Goal: Register for event/course

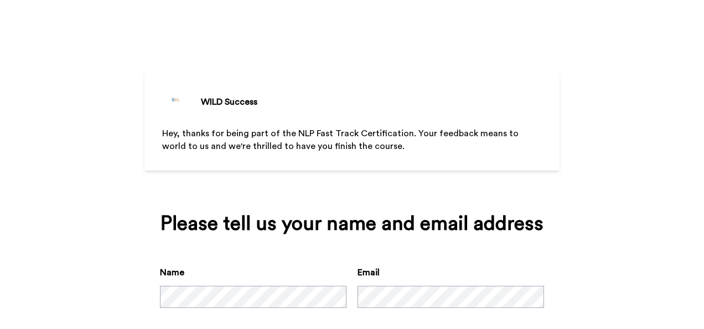
scroll to position [59, 0]
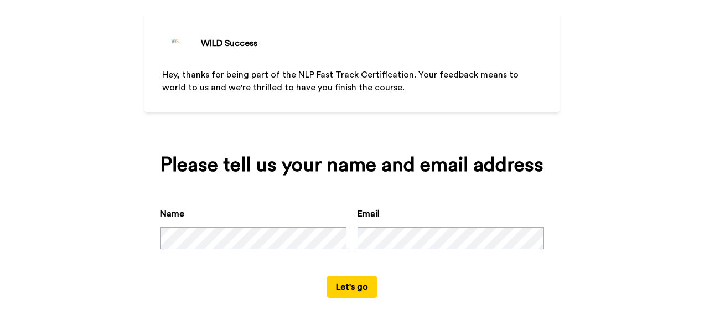
click at [359, 281] on button "Let's go" at bounding box center [352, 287] width 50 height 22
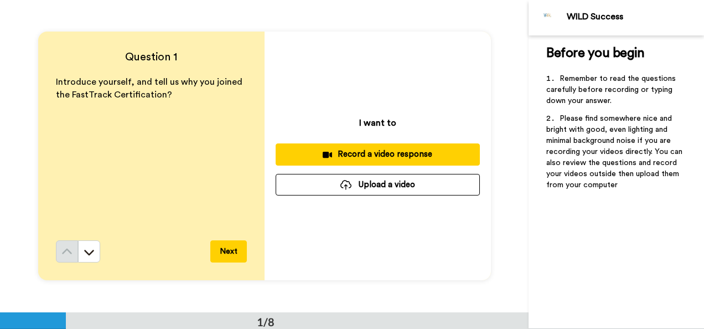
click at [227, 251] on button "Next" at bounding box center [228, 251] width 37 height 22
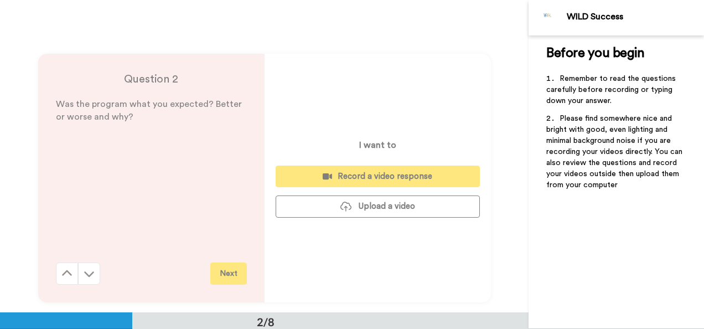
scroll to position [312, 0]
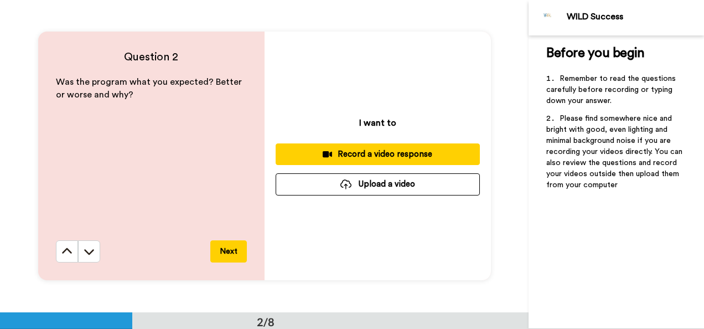
click at [227, 251] on button "Next" at bounding box center [228, 251] width 37 height 22
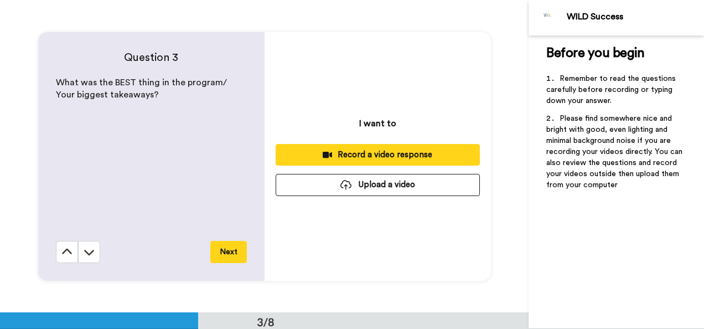
scroll to position [624, 0]
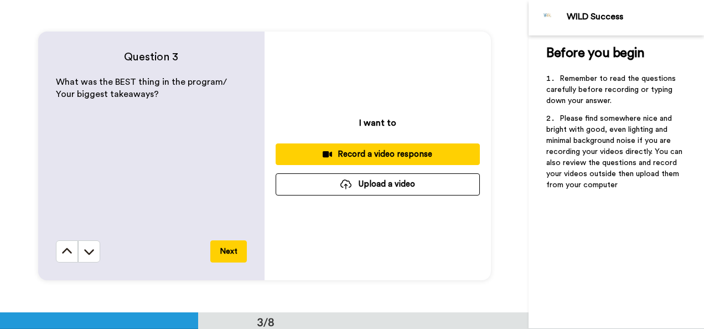
click at [227, 251] on button "Next" at bounding box center [228, 251] width 37 height 22
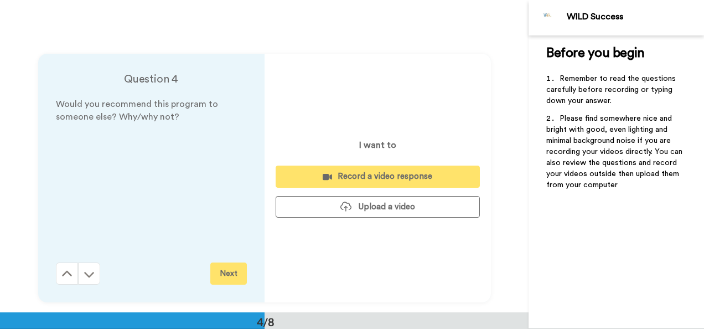
scroll to position [936, 0]
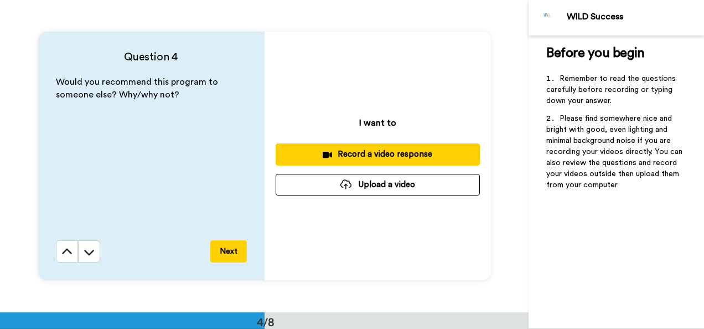
click at [227, 254] on button "Next" at bounding box center [228, 251] width 37 height 22
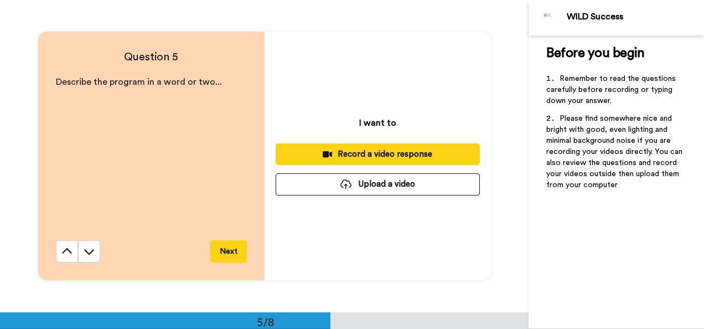
scroll to position [1248, 0]
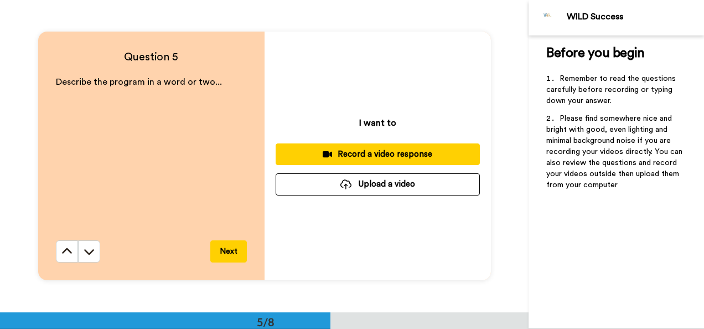
click at [227, 254] on button "Next" at bounding box center [228, 251] width 37 height 22
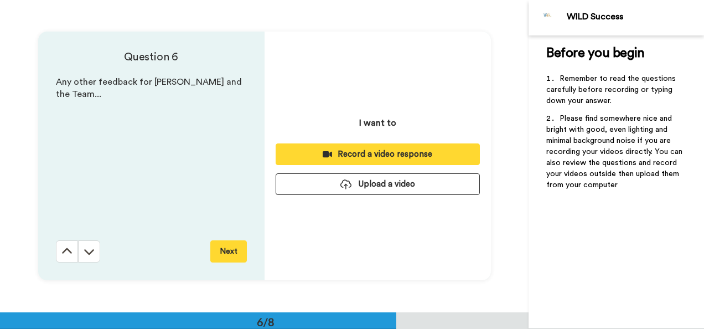
scroll to position [1560, 0]
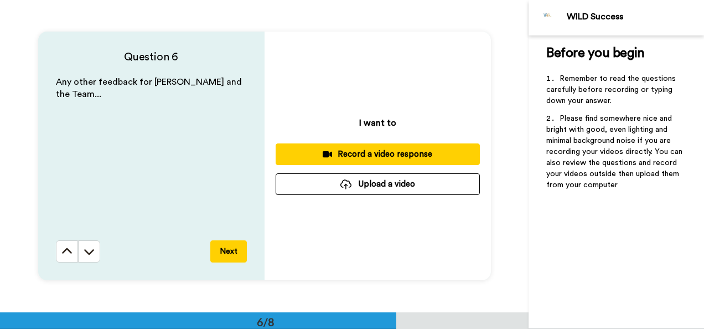
click at [227, 254] on button "Next" at bounding box center [228, 251] width 37 height 22
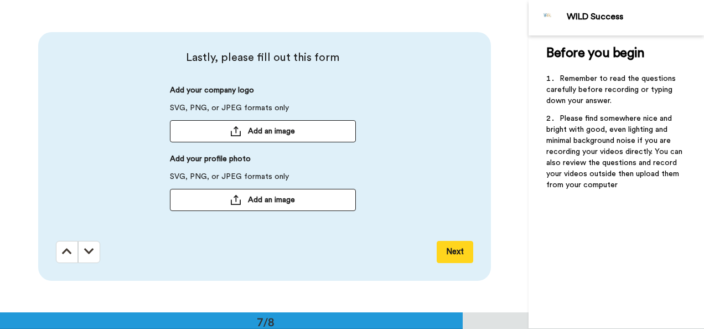
scroll to position [1871, 0]
